Goal: Entertainment & Leisure: Consume media (video, audio)

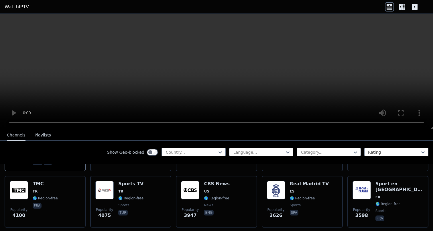
scroll to position [123, 0]
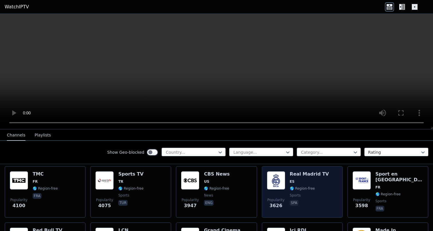
click at [293, 174] on h6 "Real Madrid TV" at bounding box center [309, 174] width 39 height 6
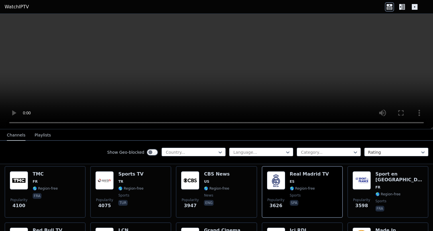
click at [151, 83] on video at bounding box center [216, 71] width 433 height 115
click at [223, 69] on video at bounding box center [216, 71] width 433 height 115
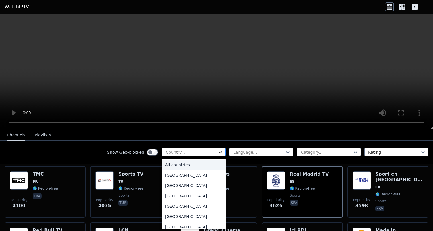
click at [218, 153] on icon at bounding box center [221, 152] width 6 height 6
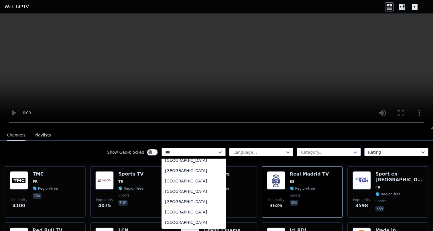
scroll to position [0, 0]
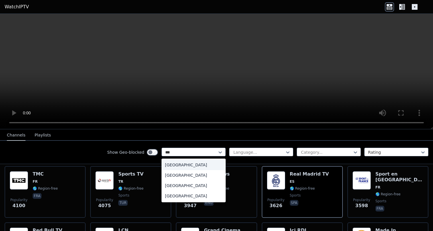
type input "****"
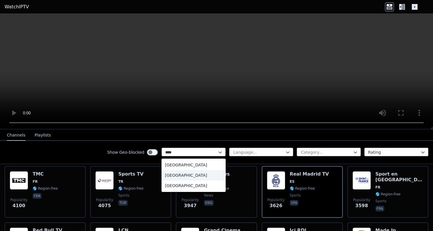
click at [199, 171] on div "[GEOGRAPHIC_DATA]" at bounding box center [194, 175] width 64 height 10
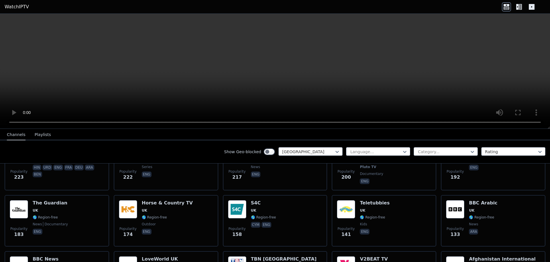
scroll to position [208, 0]
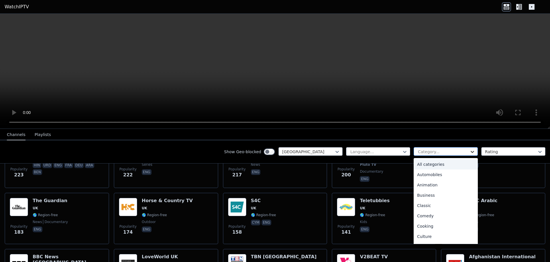
click at [433, 154] on icon at bounding box center [473, 152] width 6 height 6
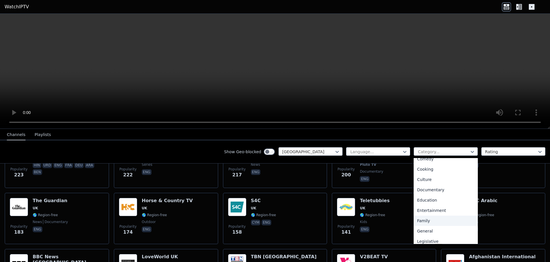
scroll to position [0, 0]
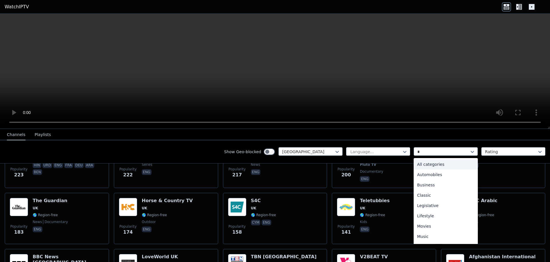
type input "**"
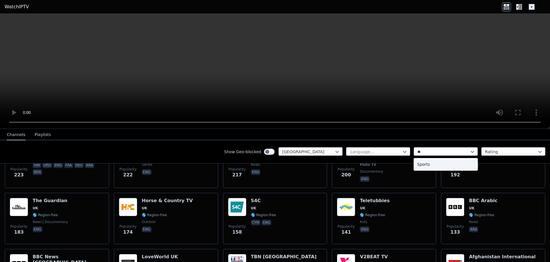
click at [433, 166] on div "Sports" at bounding box center [446, 164] width 64 height 10
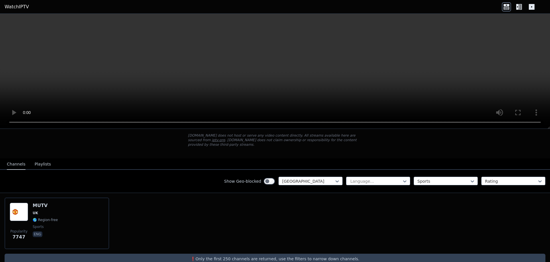
scroll to position [44, 0]
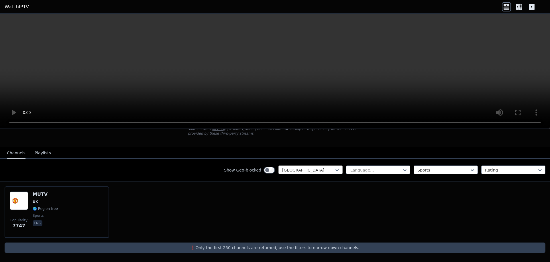
click at [326, 171] on div at bounding box center [308, 170] width 52 height 6
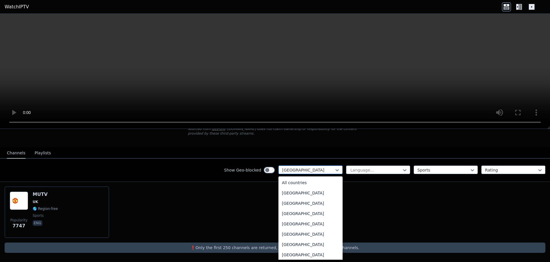
scroll to position [1947, 0]
click at [313, 171] on div at bounding box center [308, 170] width 52 height 6
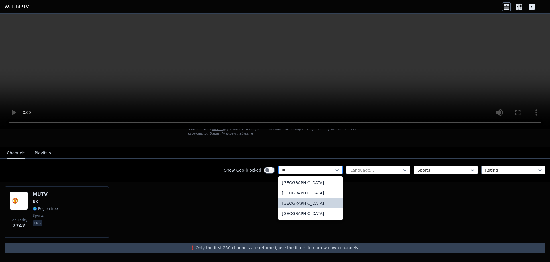
type input "*"
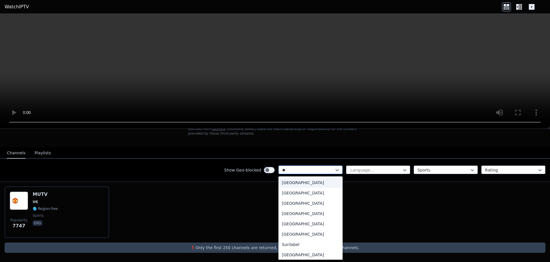
type input "***"
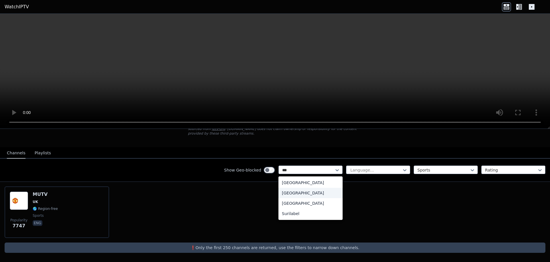
click at [305, 190] on div "[GEOGRAPHIC_DATA]" at bounding box center [311, 193] width 64 height 10
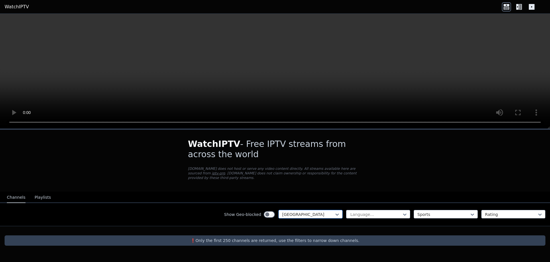
click at [306, 216] on div at bounding box center [308, 215] width 52 height 6
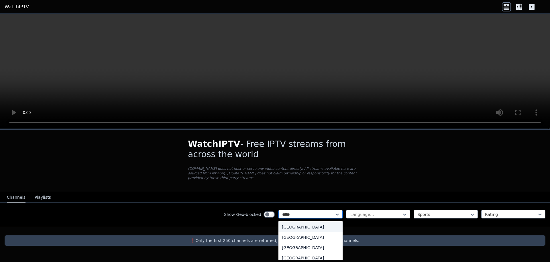
type input "******"
click at [311, 230] on div "[GEOGRAPHIC_DATA]" at bounding box center [311, 248] width 64 height 10
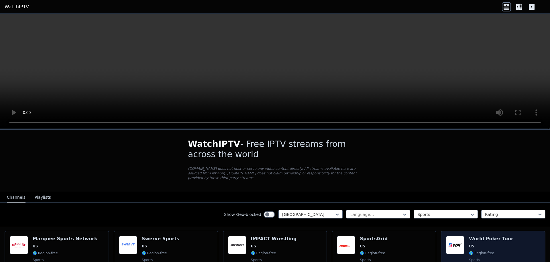
click at [433, 230] on div "Popularity 1081 World Poker Tour US 🌎 Region-free sports eng" at bounding box center [493, 256] width 94 height 41
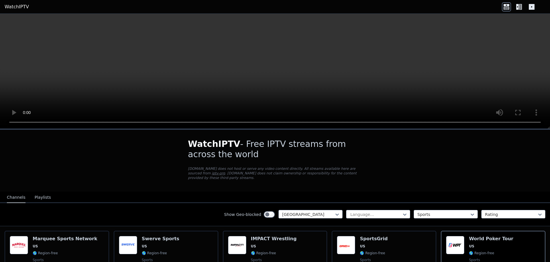
click at [205, 85] on video at bounding box center [275, 71] width 550 height 115
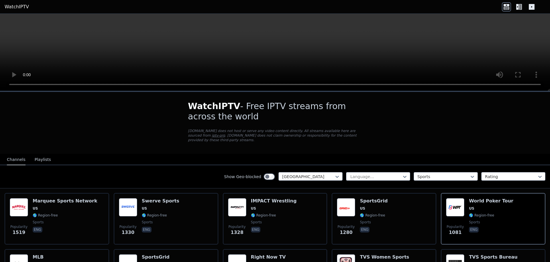
click at [369, 40] on video at bounding box center [275, 52] width 550 height 77
